Goal: Navigation & Orientation: Find specific page/section

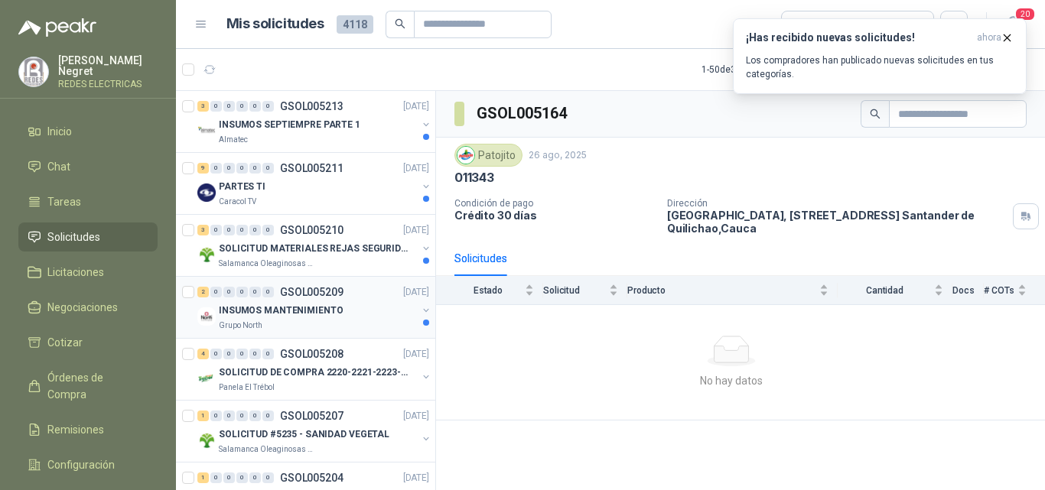
click at [344, 313] on div "INSUMOS MANTENIMIENTO" at bounding box center [318, 310] width 198 height 18
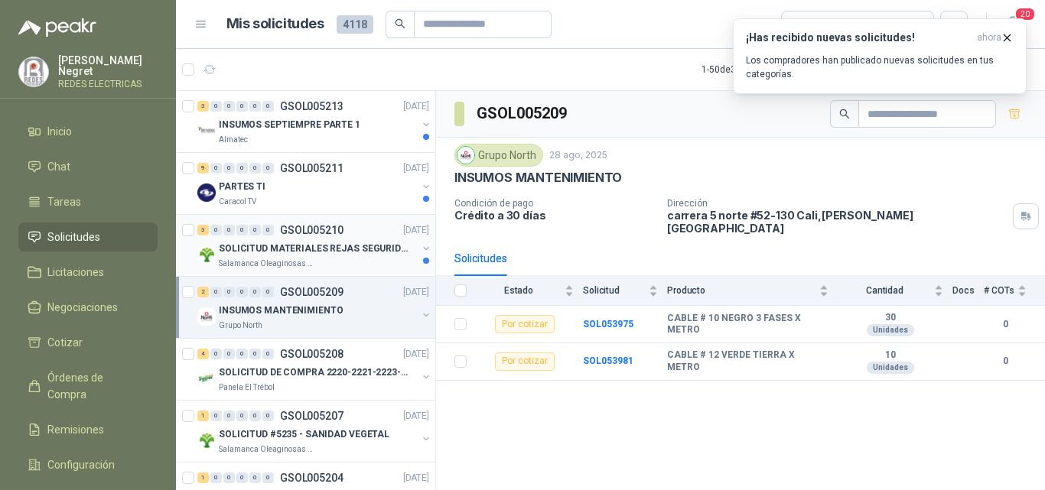
click at [362, 262] on div "Salamanca Oleaginosas SAS" at bounding box center [318, 264] width 198 height 12
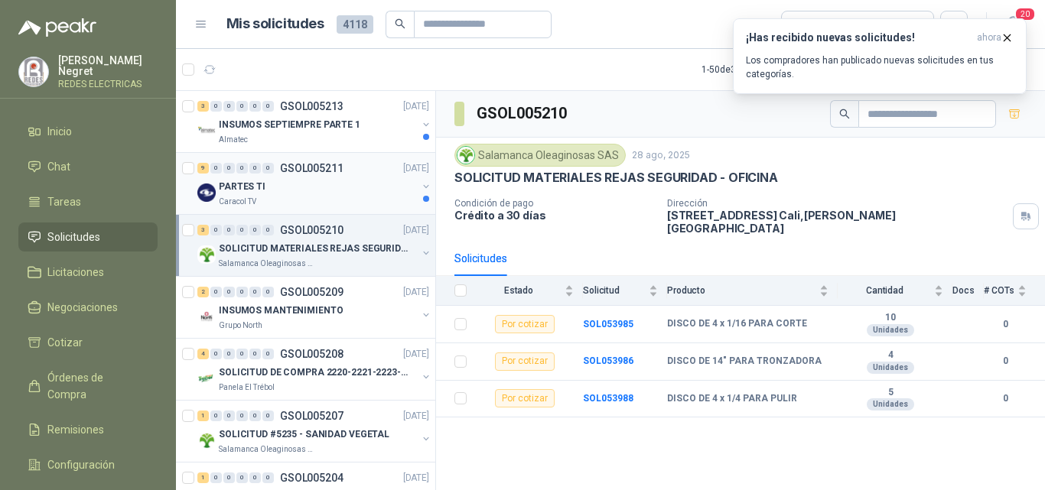
click at [364, 192] on div "PARTES TI" at bounding box center [318, 187] width 198 height 18
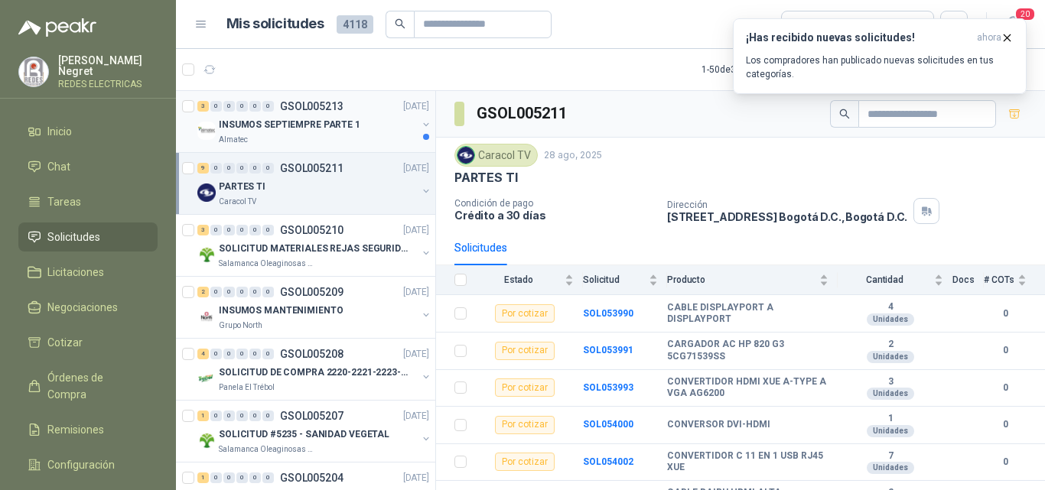
click at [284, 138] on div "Almatec" at bounding box center [318, 140] width 198 height 12
